Goal: Task Accomplishment & Management: Manage account settings

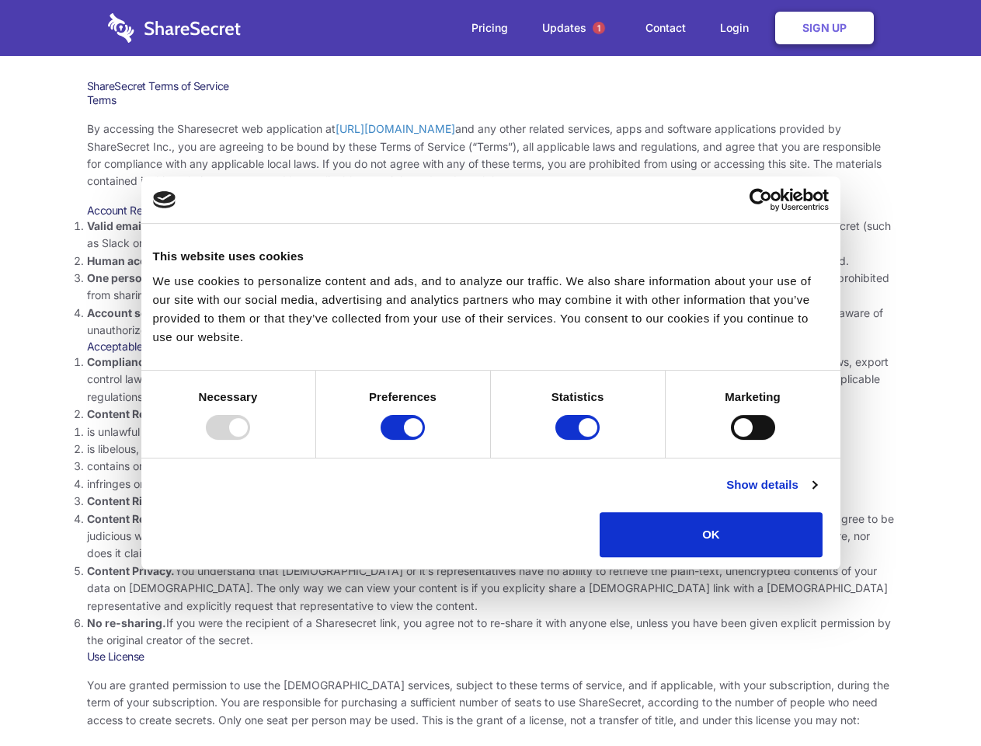
click at [490, 373] on li "Compliance with local laws and regulations. Your use of the Sharesecret must no…" at bounding box center [491, 380] width 808 height 52
click at [250, 440] on div at bounding box center [228, 427] width 44 height 25
click at [425, 440] on input "Preferences" at bounding box center [403, 427] width 44 height 25
checkbox input "false"
click at [580, 440] on input "Statistics" at bounding box center [578, 427] width 44 height 25
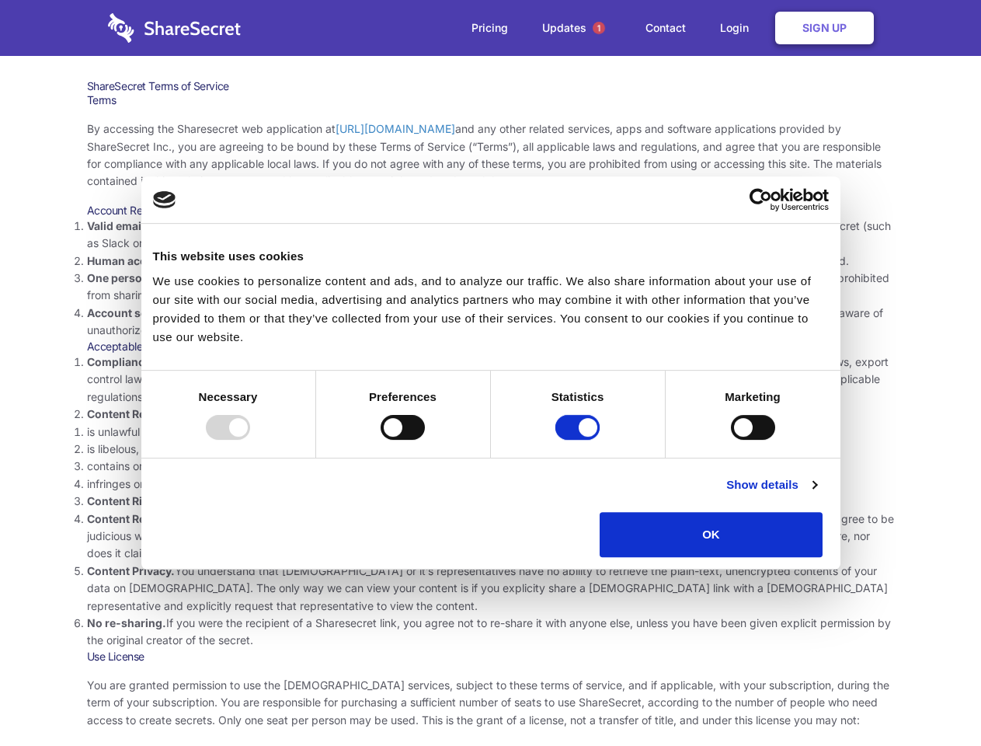
checkbox input "false"
click at [731, 440] on input "Marketing" at bounding box center [753, 427] width 44 height 25
checkbox input "true"
checkbox input "false"
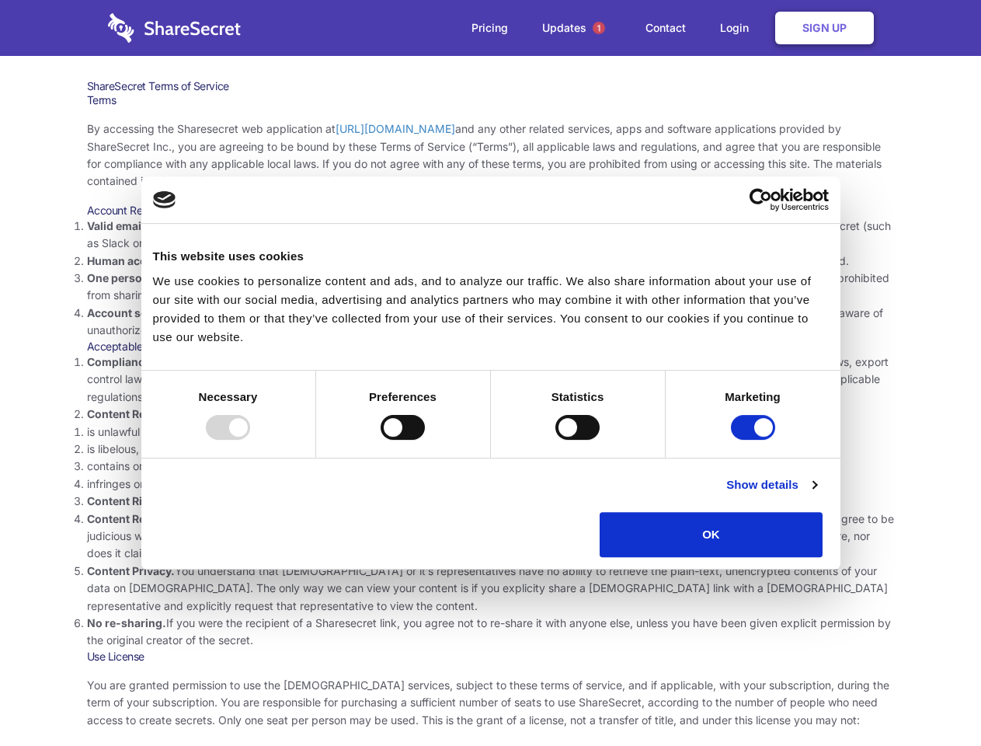
checkbox input "true"
